Goal: Use online tool/utility: Use online tool/utility

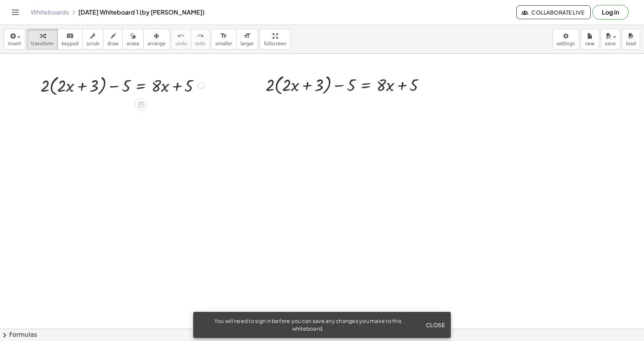
click at [140, 89] on div at bounding box center [123, 84] width 173 height 25
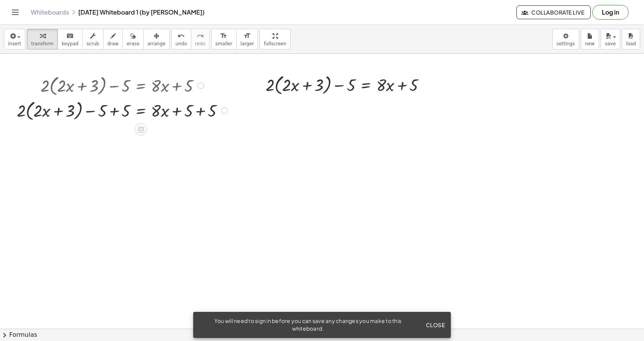
click at [114, 111] on div at bounding box center [123, 109] width 221 height 25
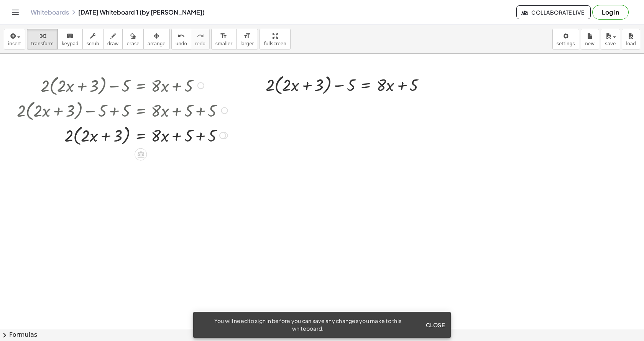
click at [199, 137] on div at bounding box center [123, 134] width 221 height 25
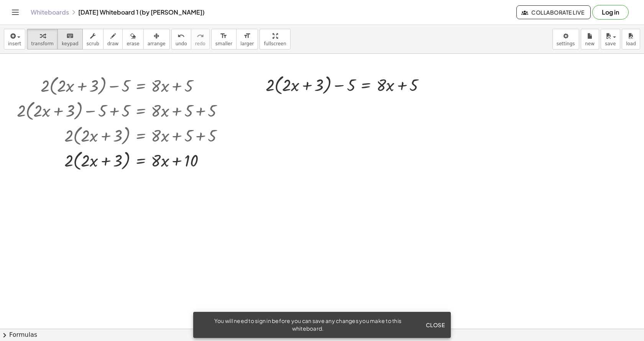
click at [69, 39] on div "keyboard" at bounding box center [70, 35] width 17 height 9
click at [43, 44] on span "transform" at bounding box center [42, 43] width 23 height 5
click at [75, 163] on div at bounding box center [123, 159] width 221 height 25
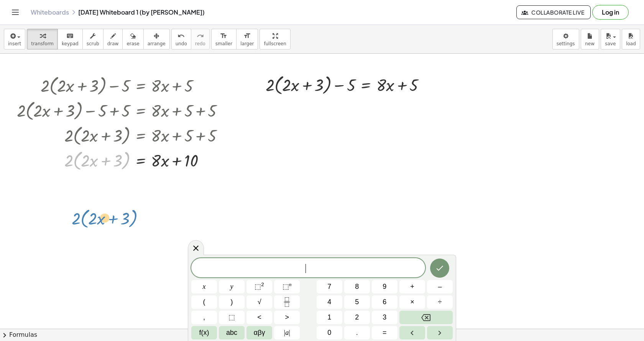
drag, startPoint x: 69, startPoint y: 166, endPoint x: 77, endPoint y: 227, distance: 61.7
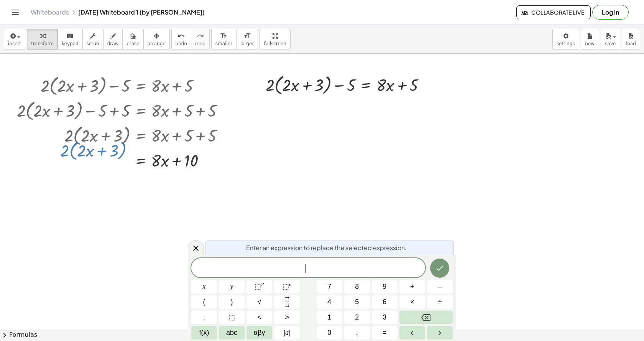
drag, startPoint x: 78, startPoint y: 167, endPoint x: 64, endPoint y: 168, distance: 13.4
click at [64, 168] on div at bounding box center [123, 159] width 221 height 25
click at [283, 273] on span "​" at bounding box center [308, 268] width 234 height 11
click at [337, 304] on button "4" at bounding box center [330, 301] width 26 height 13
click at [202, 288] on button "x" at bounding box center [204, 286] width 26 height 13
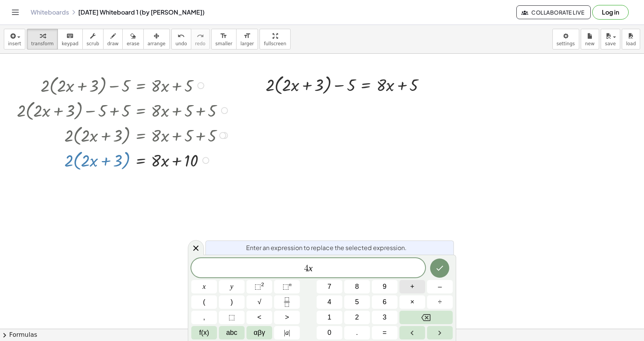
click at [411, 289] on span "+" at bounding box center [412, 286] width 4 height 10
click at [389, 300] on button "6" at bounding box center [385, 301] width 26 height 13
click at [437, 269] on icon "Done" at bounding box center [439, 268] width 7 height 5
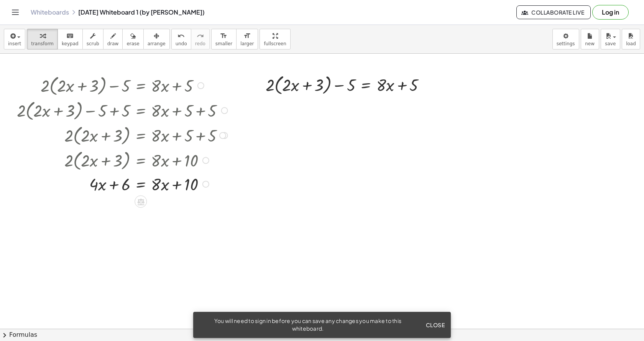
click at [140, 186] on div at bounding box center [123, 183] width 221 height 23
click at [202, 207] on div at bounding box center [126, 206] width 226 height 23
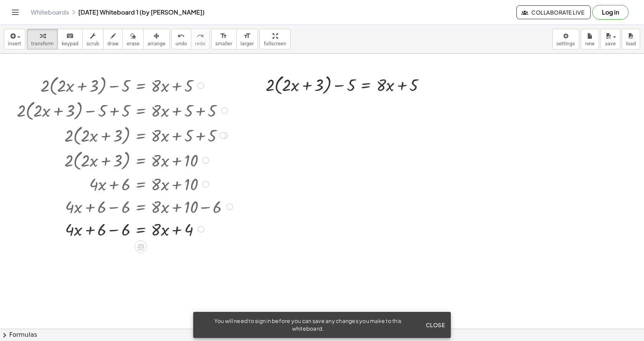
click at [114, 231] on div at bounding box center [126, 228] width 226 height 23
drag, startPoint x: 162, startPoint y: 230, endPoint x: 162, endPoint y: 273, distance: 42.9
click at [62, 41] on span "keypad" at bounding box center [70, 43] width 17 height 5
click at [165, 230] on div at bounding box center [160, 229] width 18 height 19
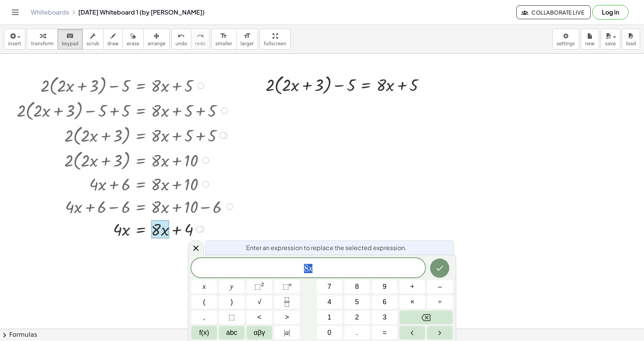
click at [139, 229] on div at bounding box center [126, 228] width 226 height 23
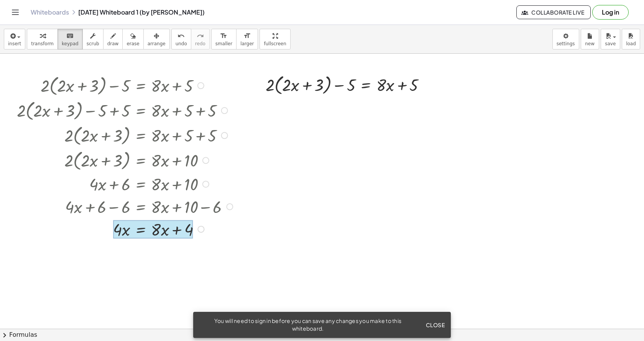
click at [143, 230] on div at bounding box center [153, 229] width 80 height 19
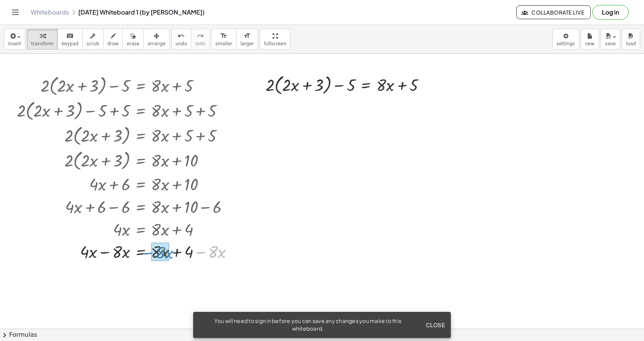
drag, startPoint x: 202, startPoint y: 253, endPoint x: 149, endPoint y: 253, distance: 52.5
click at [149, 253] on div at bounding box center [128, 250] width 230 height 23
click at [105, 276] on div at bounding box center [128, 273] width 230 height 23
click at [139, 299] on div at bounding box center [128, 296] width 230 height 23
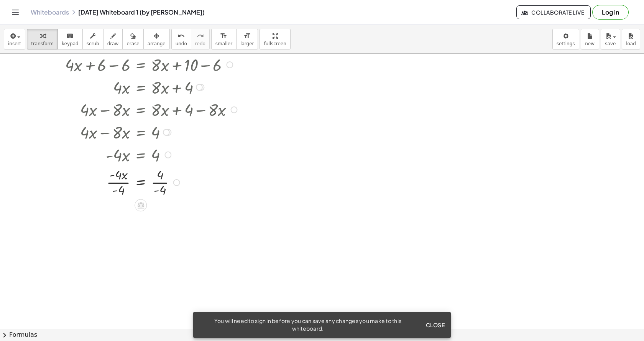
scroll to position [153, 0]
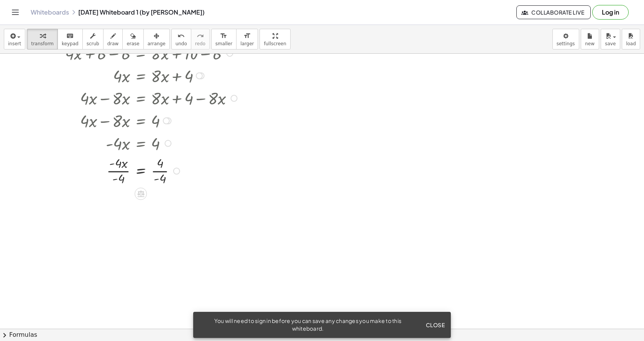
click at [161, 172] on div at bounding box center [128, 170] width 230 height 33
click at [113, 205] on div at bounding box center [128, 203] width 230 height 33
click at [531, 11] on span "Collaborate Live" at bounding box center [553, 12] width 61 height 7
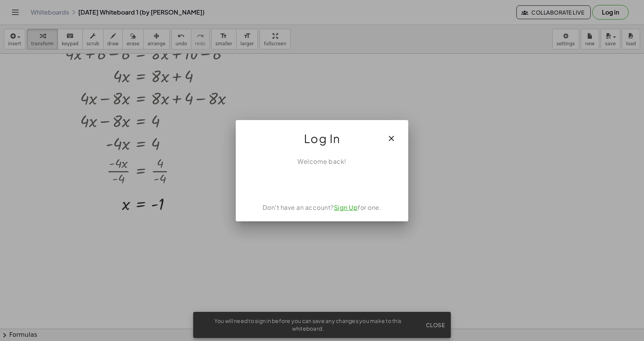
click at [391, 136] on icon "button" at bounding box center [391, 138] width 9 height 9
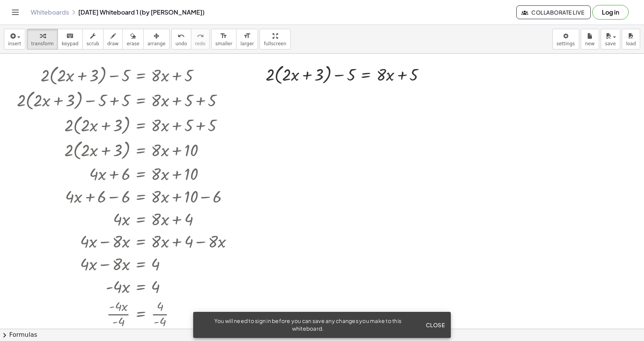
scroll to position [0, 0]
